Goal: Task Accomplishment & Management: Manage account settings

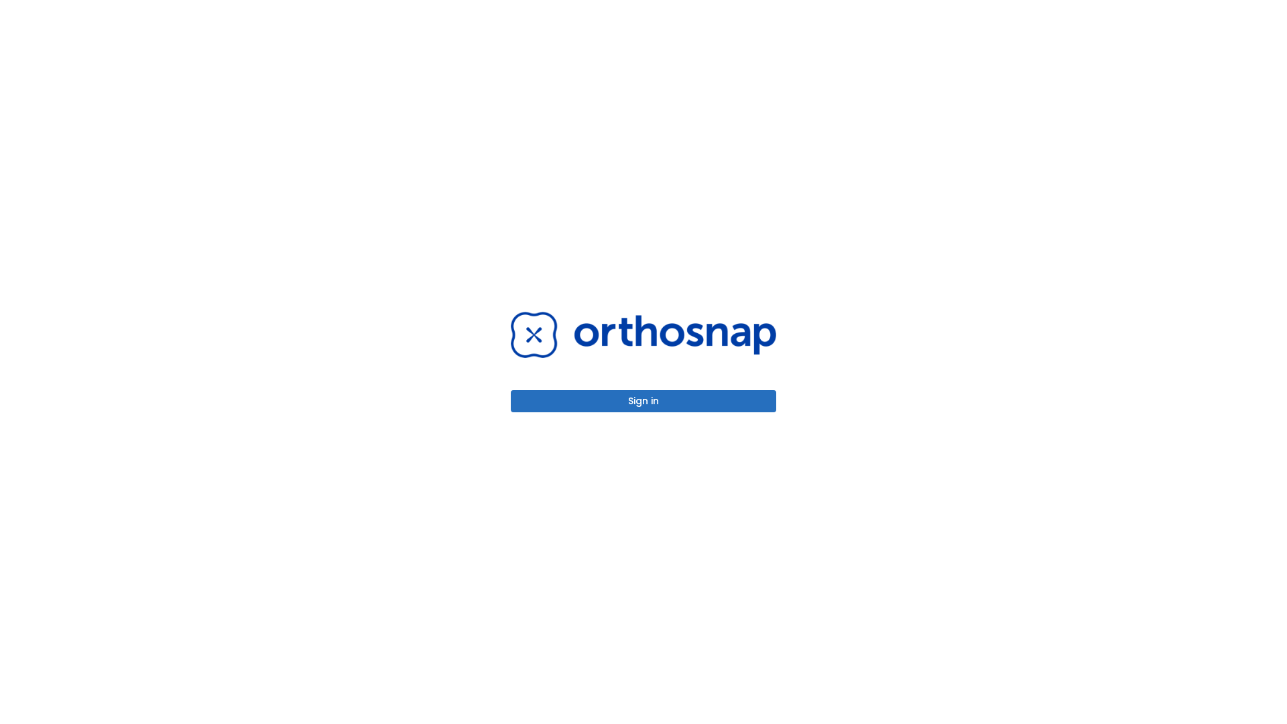
click at [644, 401] on button "Sign in" at bounding box center [643, 401] width 265 height 22
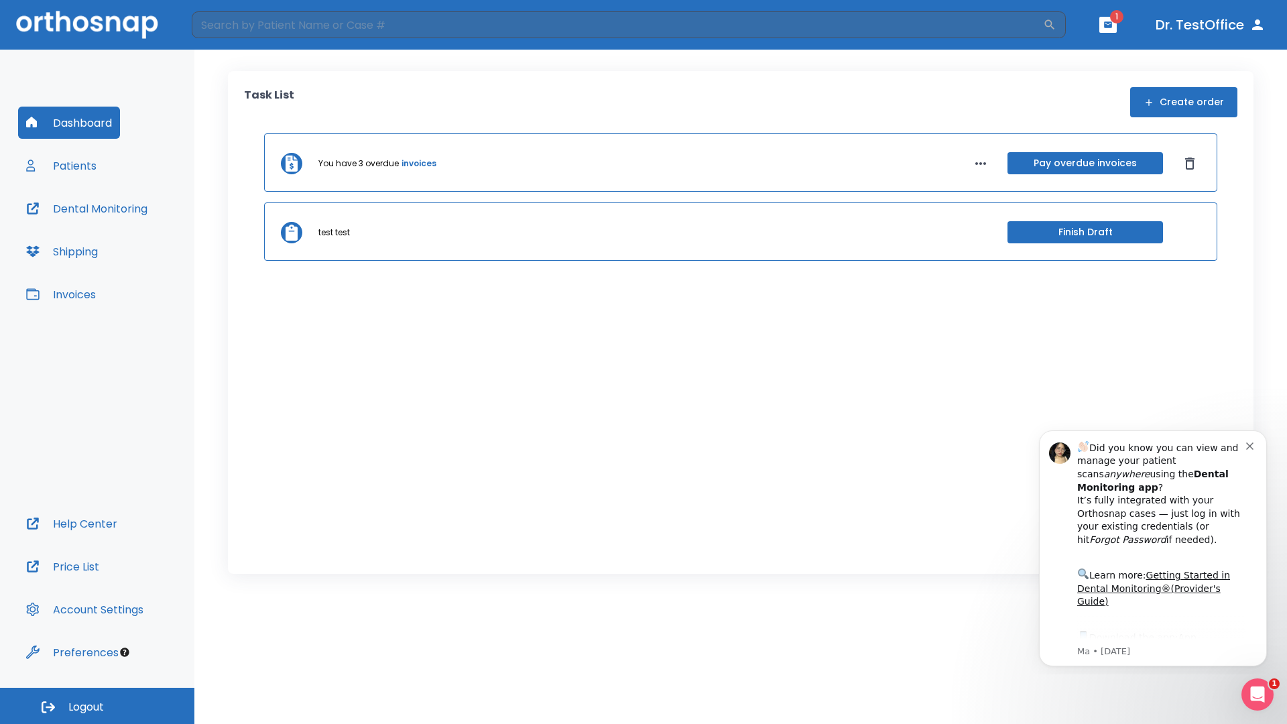
click at [97, 706] on span "Logout" at bounding box center [86, 707] width 36 height 15
